Goal: Task Accomplishment & Management: Complete application form

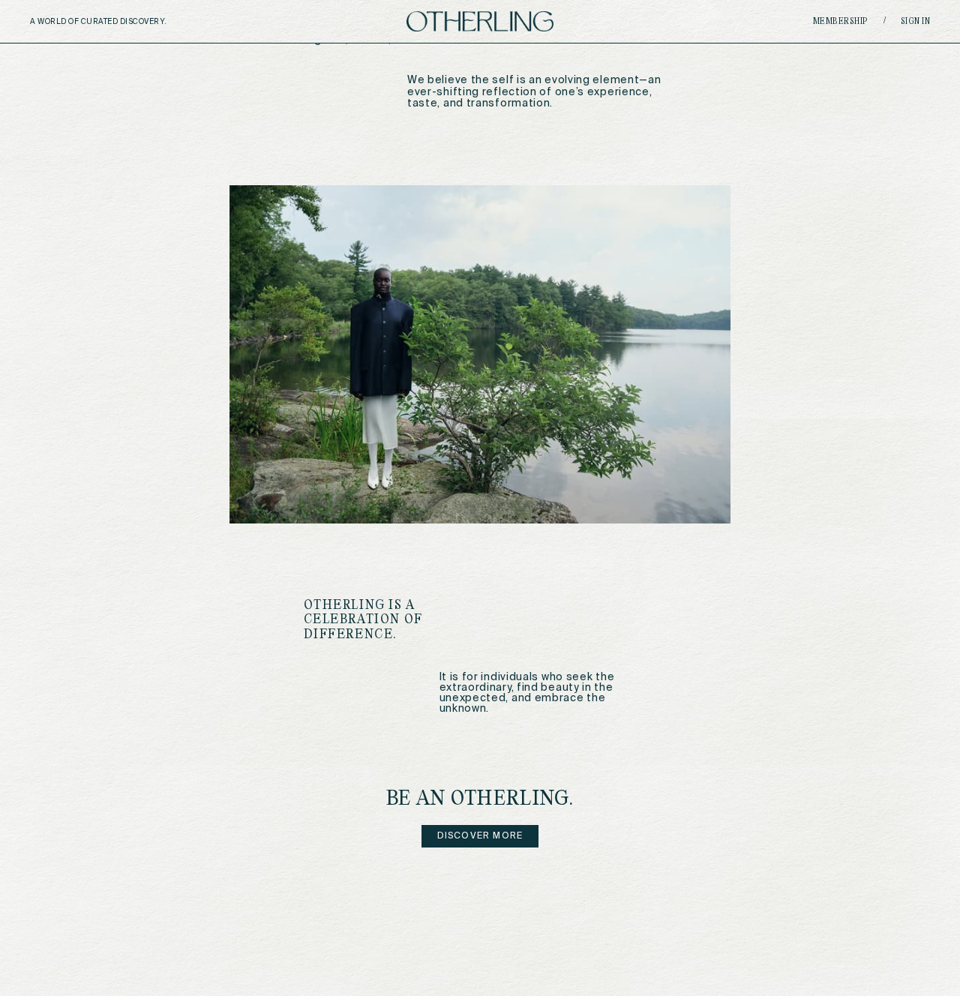
scroll to position [1352, 0]
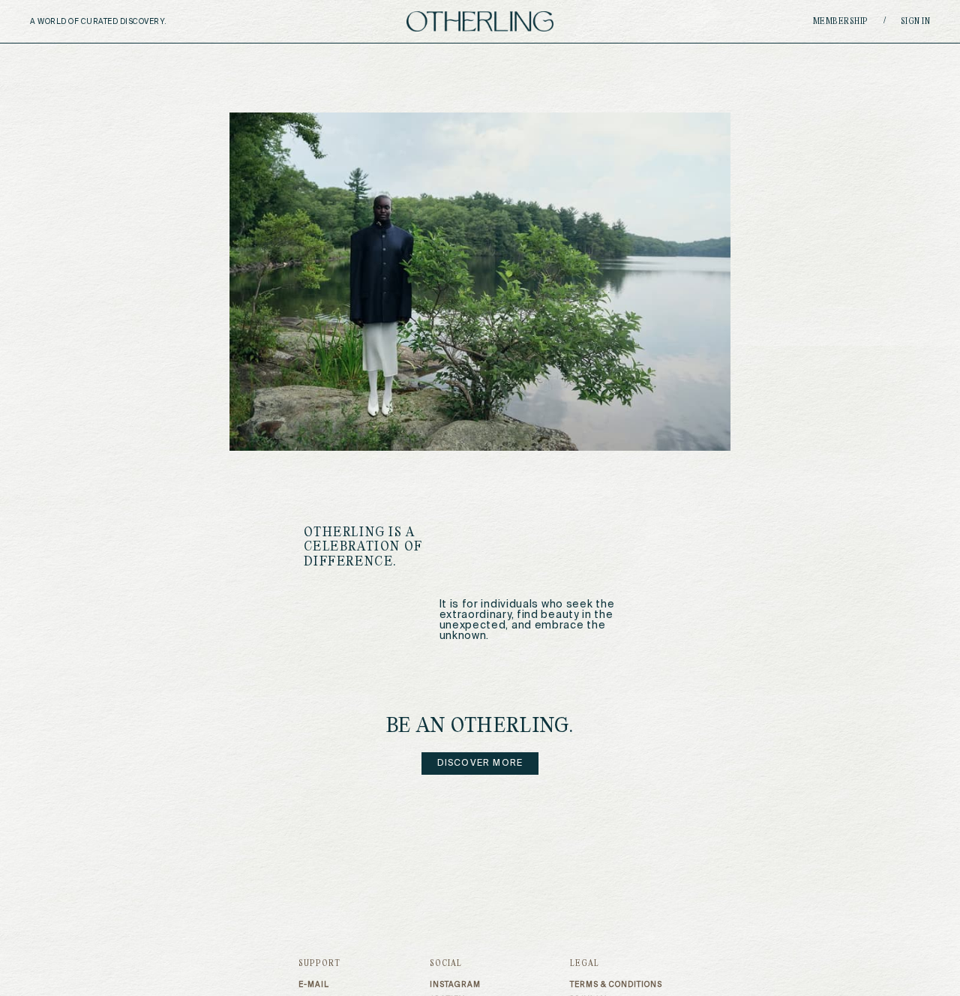
click at [487, 752] on link "Discover more" at bounding box center [480, 763] width 118 height 22
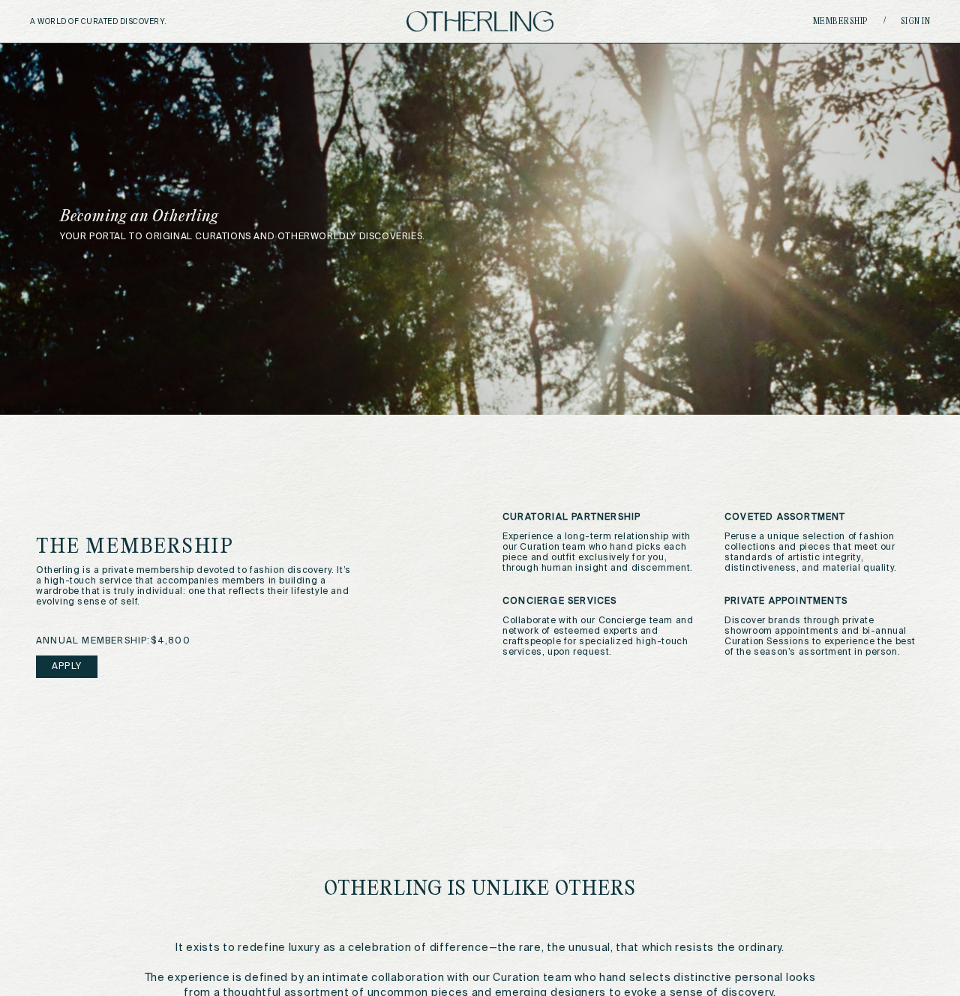
click at [79, 670] on link "Apply" at bounding box center [66, 666] width 61 height 22
click at [94, 663] on link "Apply" at bounding box center [66, 666] width 61 height 22
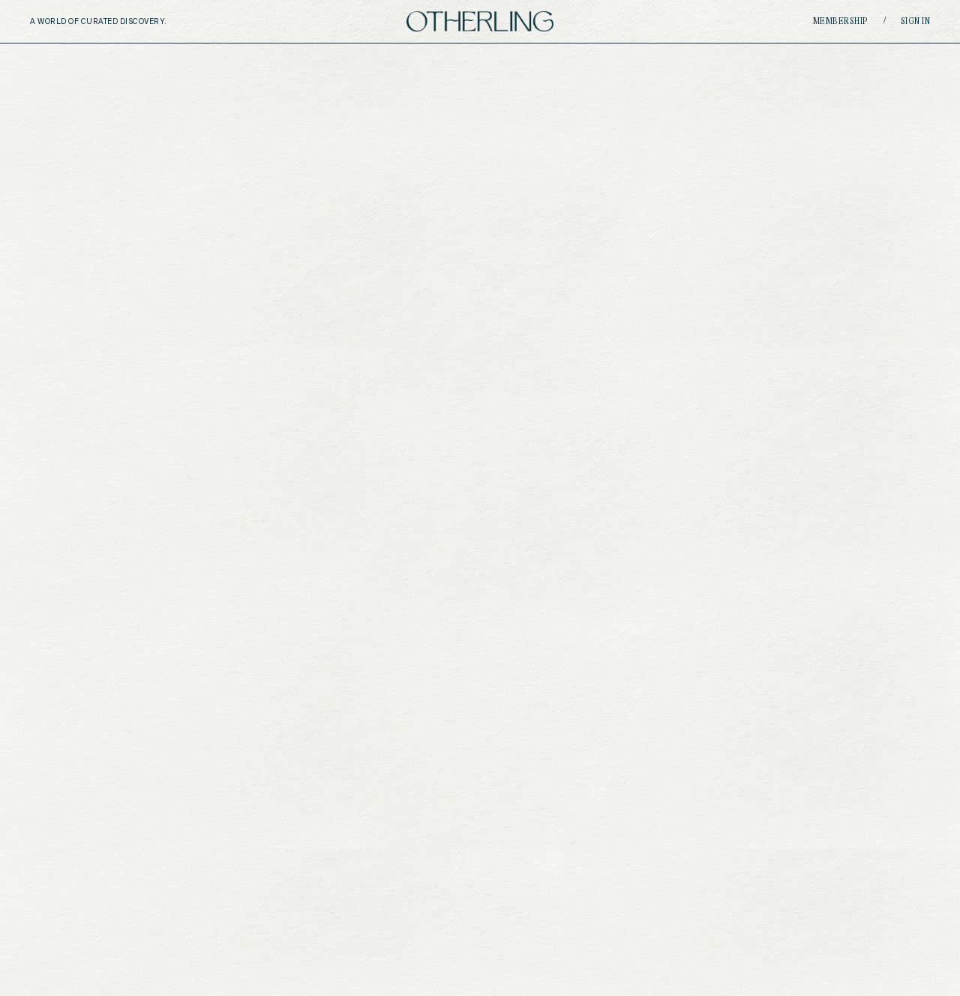
scroll to position [1352, 0]
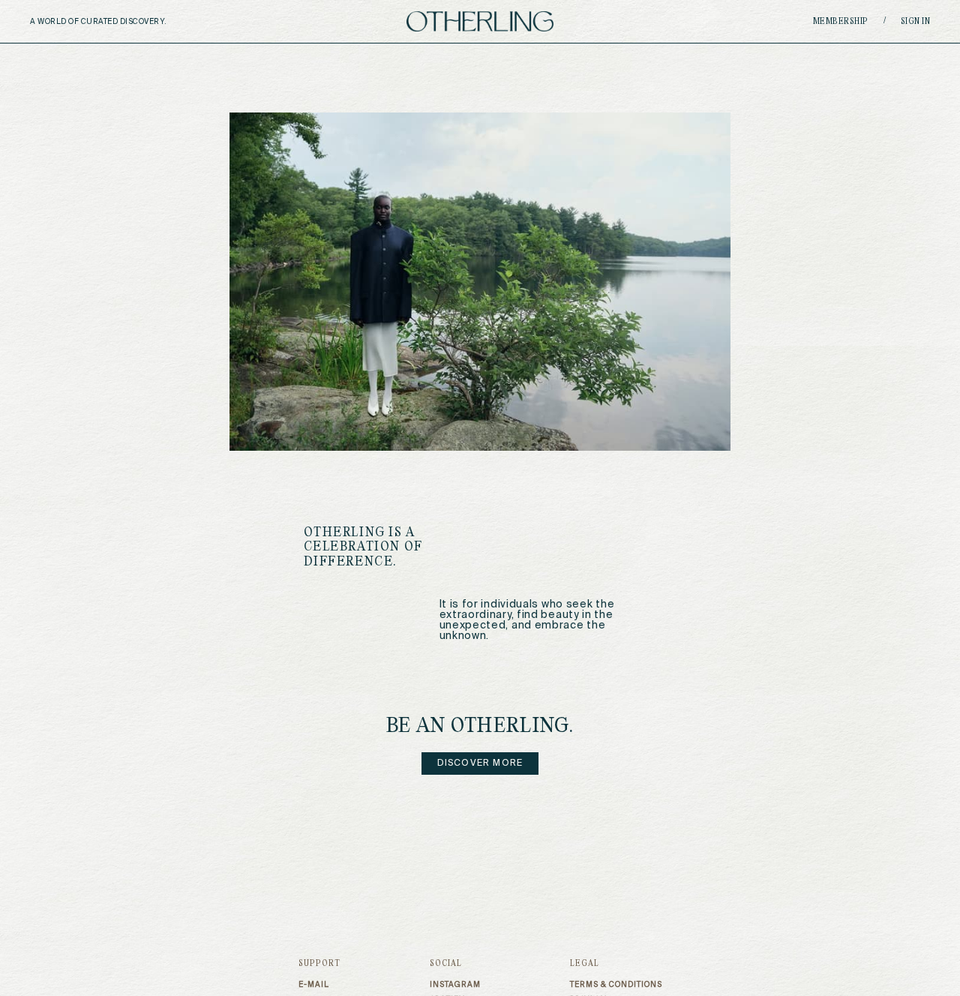
click at [491, 752] on link "Discover more" at bounding box center [480, 763] width 118 height 22
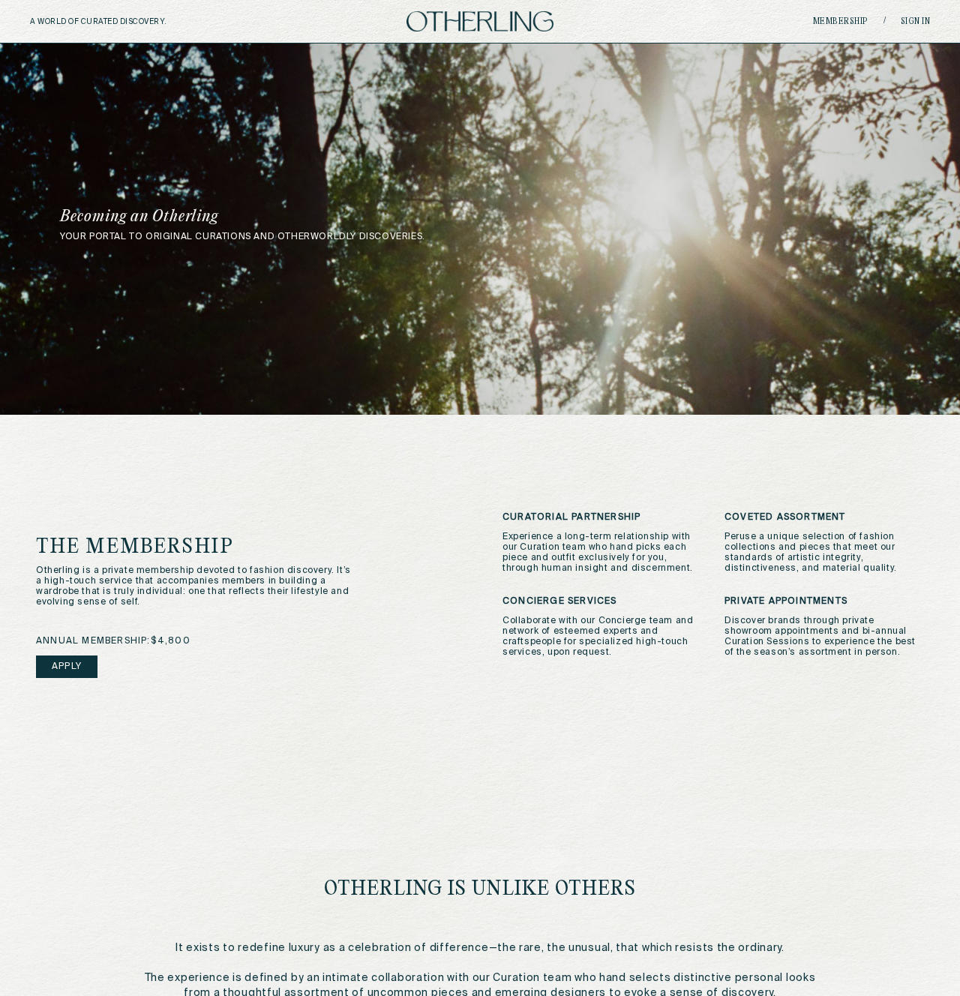
click at [66, 673] on link "Apply" at bounding box center [66, 666] width 61 height 22
